Goal: Task Accomplishment & Management: Use online tool/utility

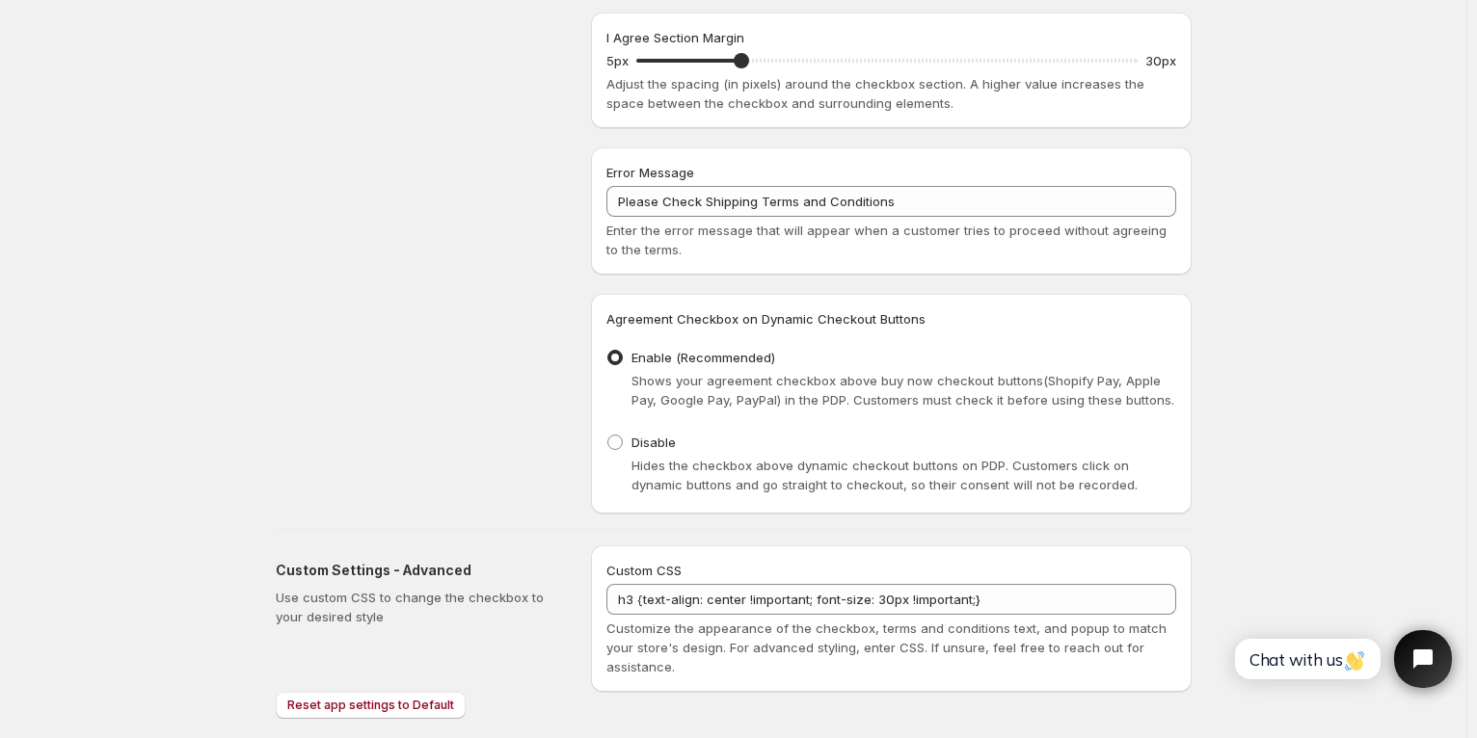
scroll to position [998, 0]
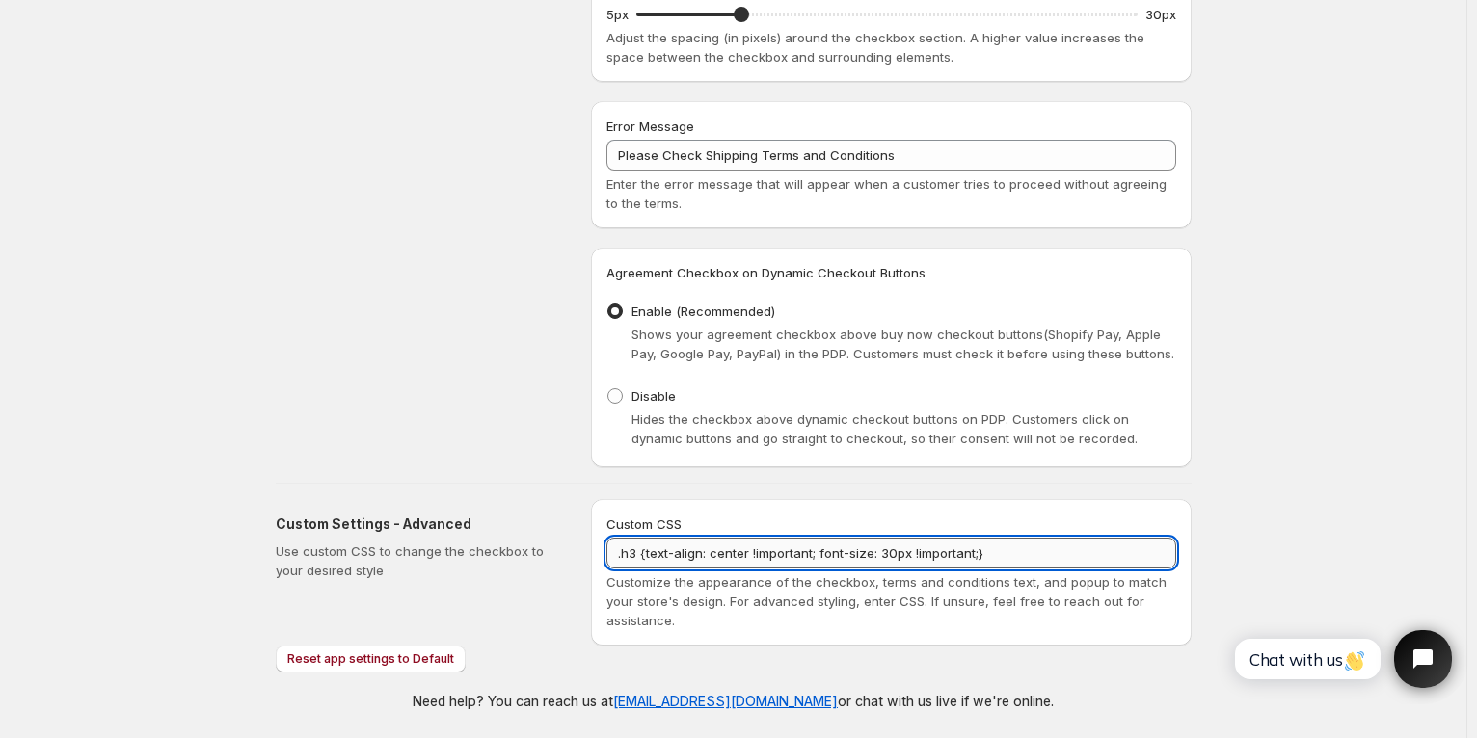
paste textarea "[PERSON_NAME]-modal-box__content"
click at [954, 553] on textarea ".[PERSON_NAME]-modal-box__content h3 {text-align: center !important; font-size:…" at bounding box center [891, 553] width 570 height 31
type textarea ".[PERSON_NAME]-modal-box__content h3 {text-align: center !important; font-size:…"
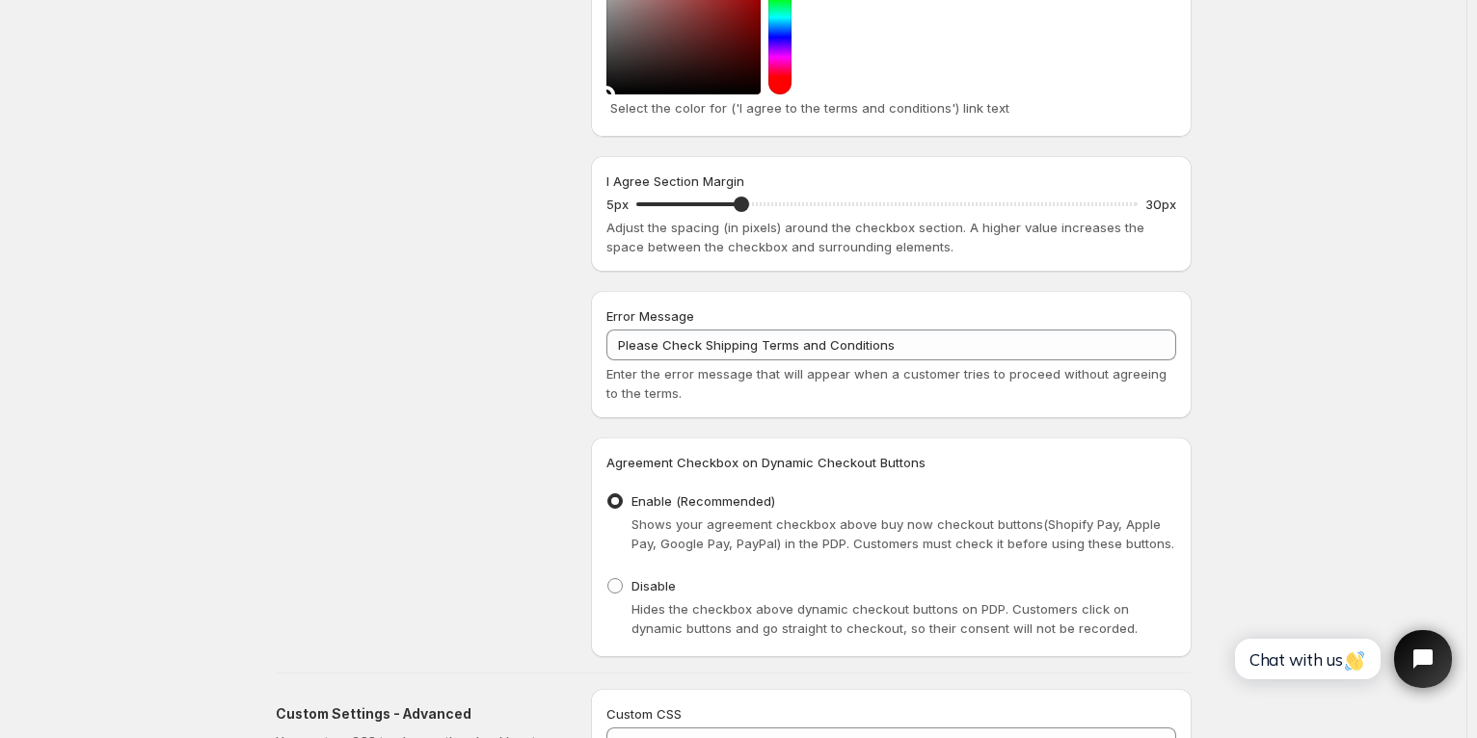
scroll to position [805, 0]
